Goal: Task Accomplishment & Management: Use online tool/utility

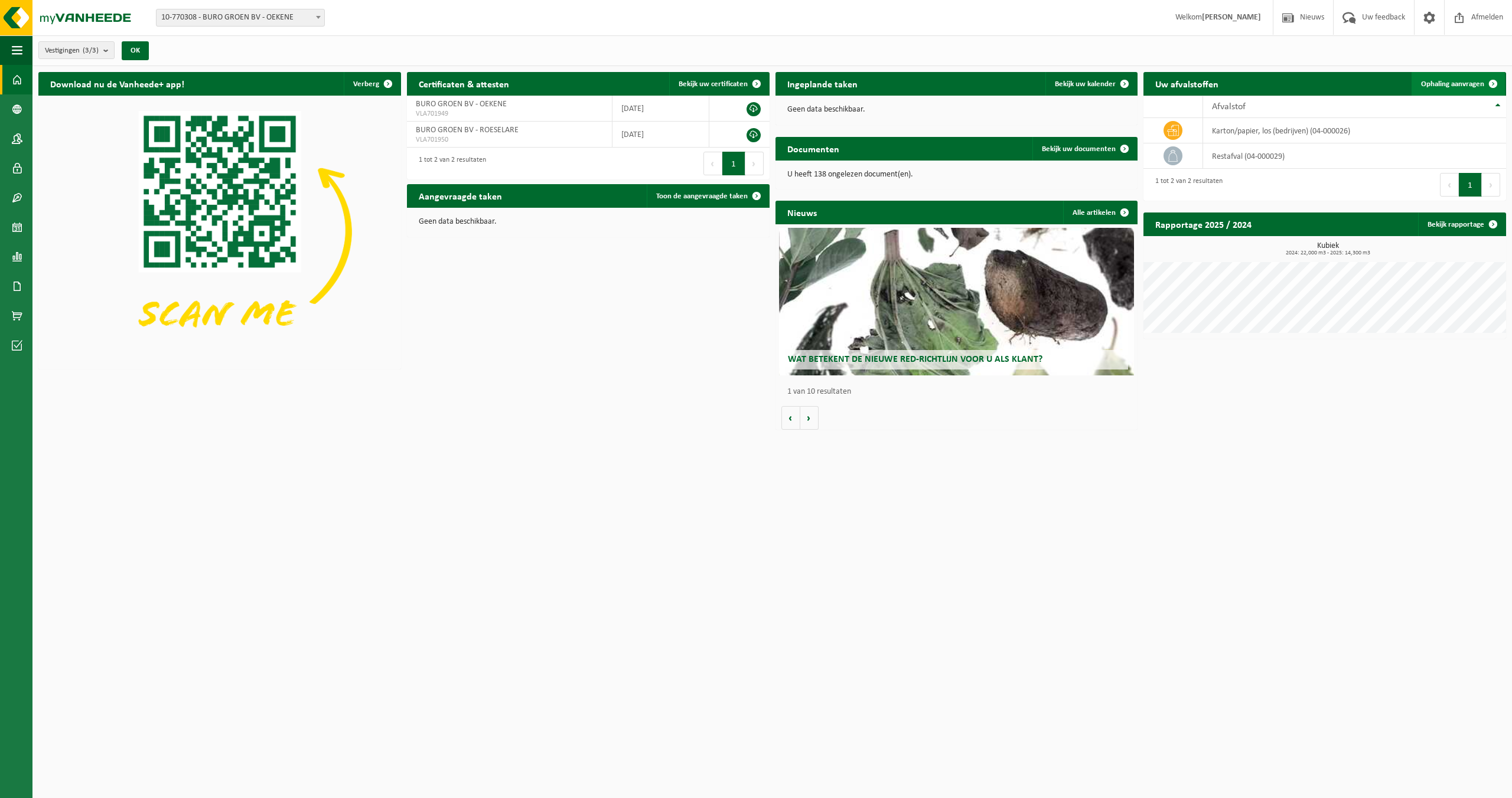
click at [1434, 84] on span "Ophaling aanvragen" at bounding box center [1452, 84] width 64 height 8
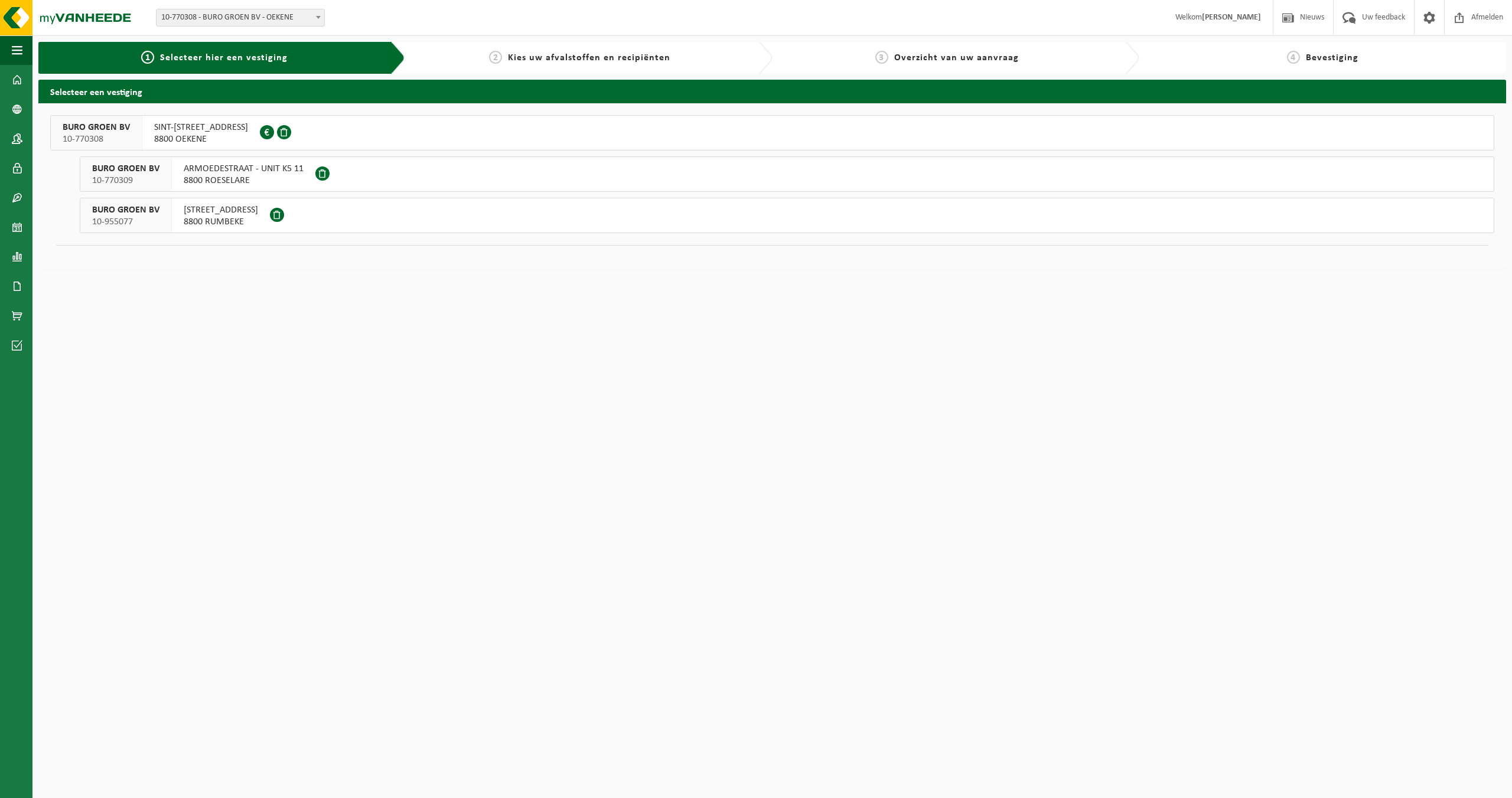
click at [168, 128] on span "SINT-ELOOIS-WINKELSESTRAAT 83" at bounding box center [201, 128] width 94 height 12
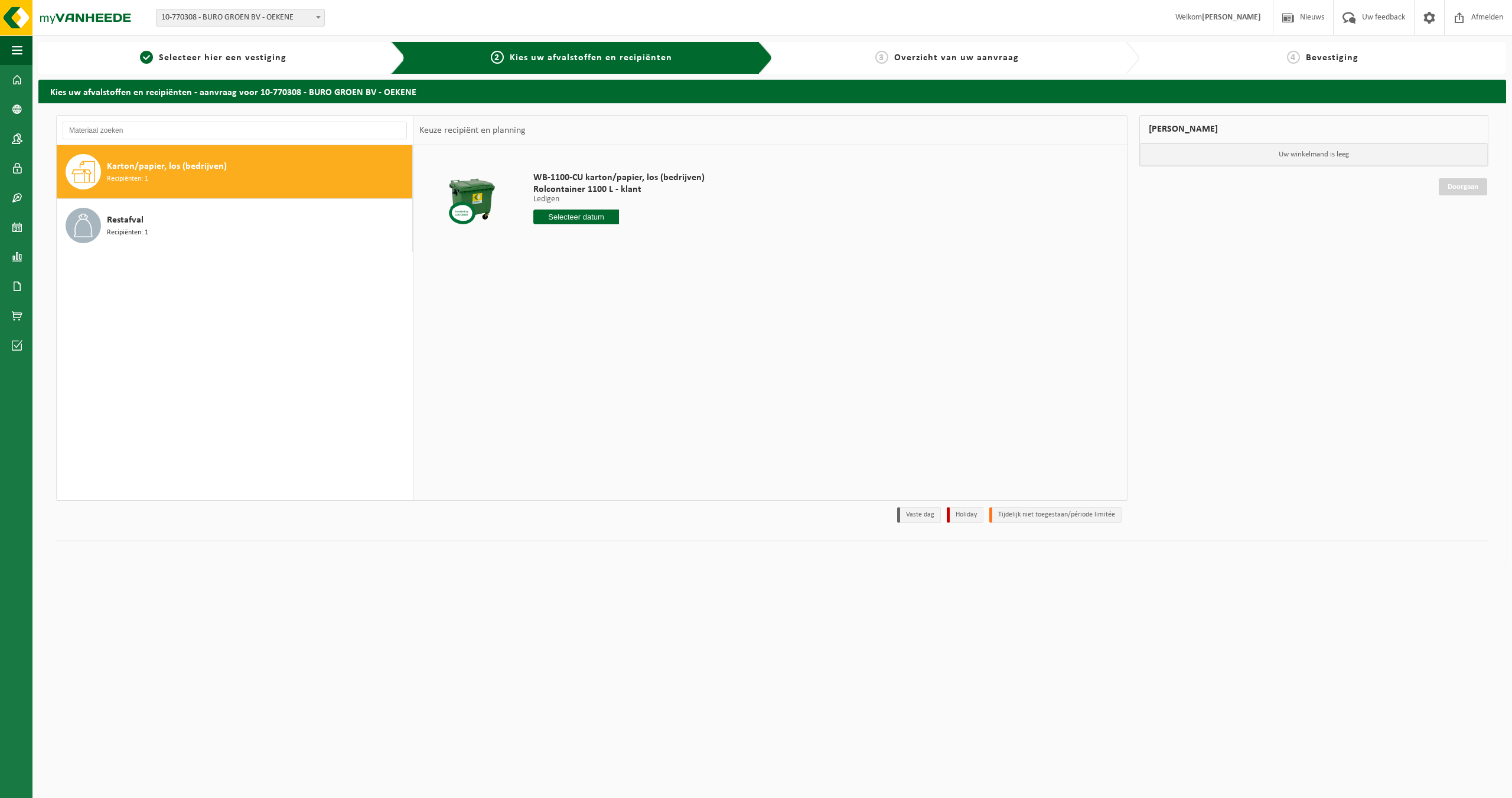
click at [561, 215] on input "text" at bounding box center [576, 217] width 86 height 15
click at [612, 302] on div "11" at bounding box center [606, 302] width 21 height 19
type input "Van 2025-09-11"
click at [556, 263] on button "In winkelmand" at bounding box center [567, 261] width 65 height 19
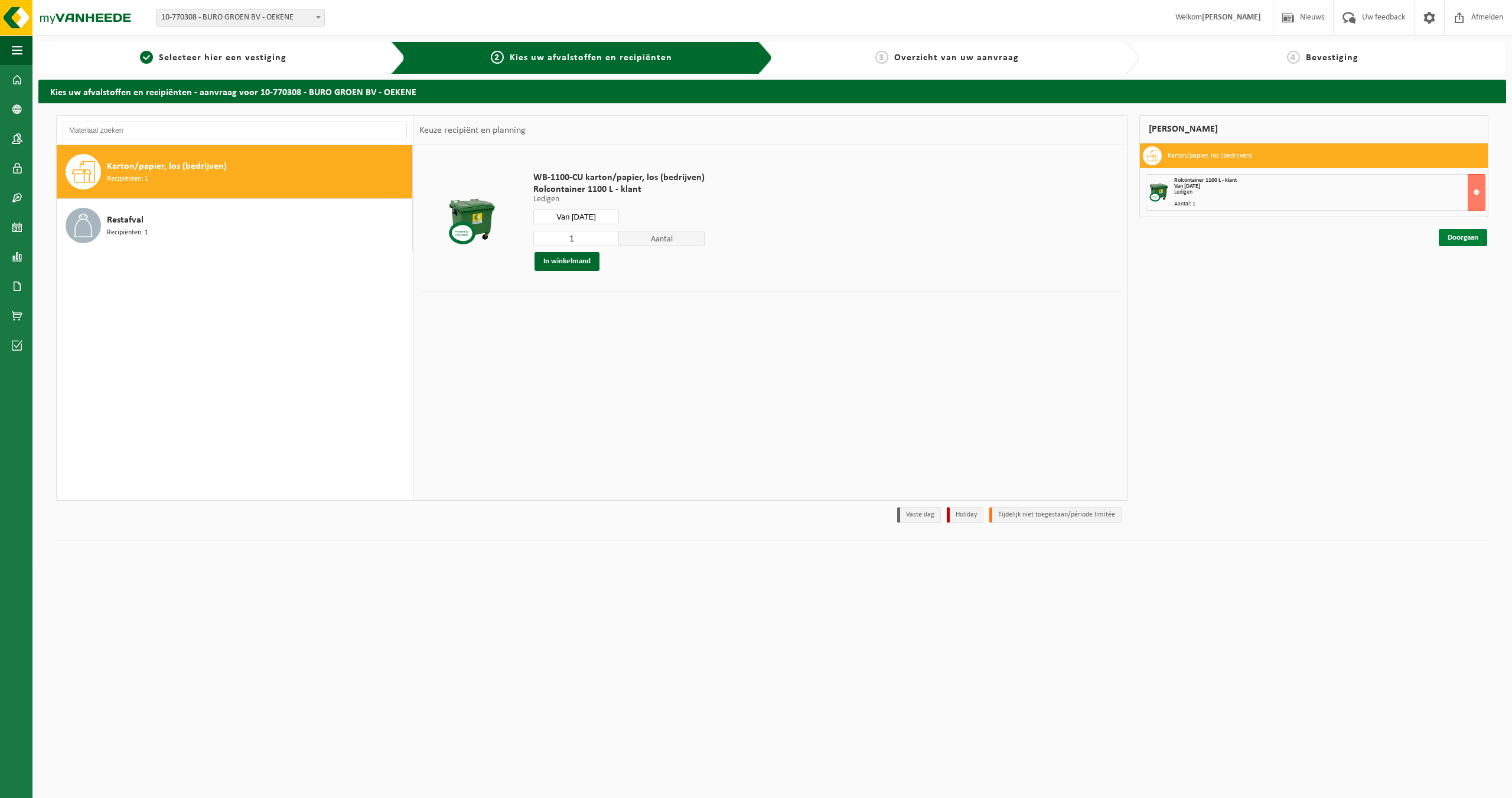
click at [1439, 235] on link "Doorgaan" at bounding box center [1463, 237] width 49 height 17
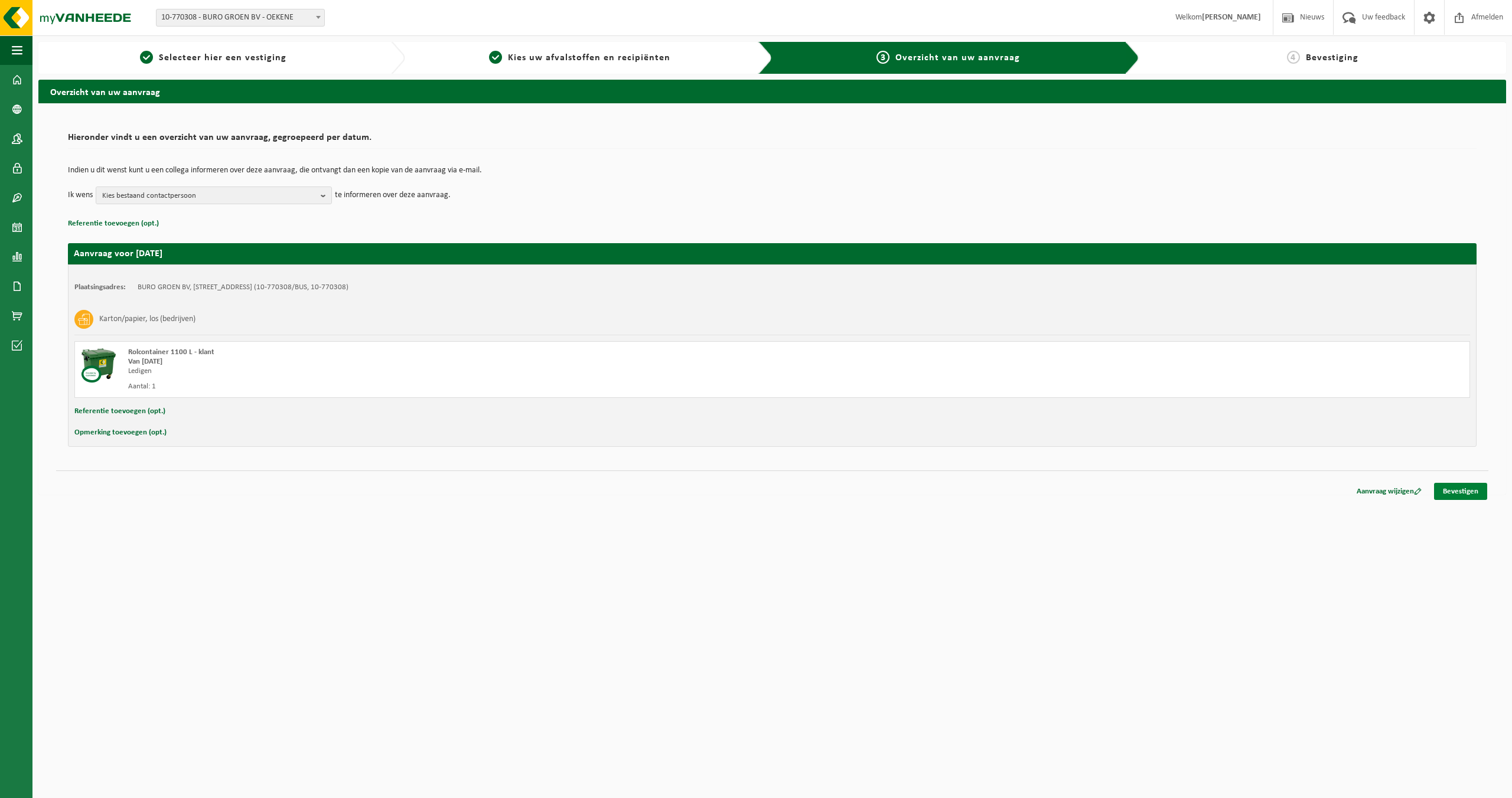
click at [1464, 490] on link "Bevestigen" at bounding box center [1461, 491] width 53 height 17
